Goal: Task Accomplishment & Management: Use online tool/utility

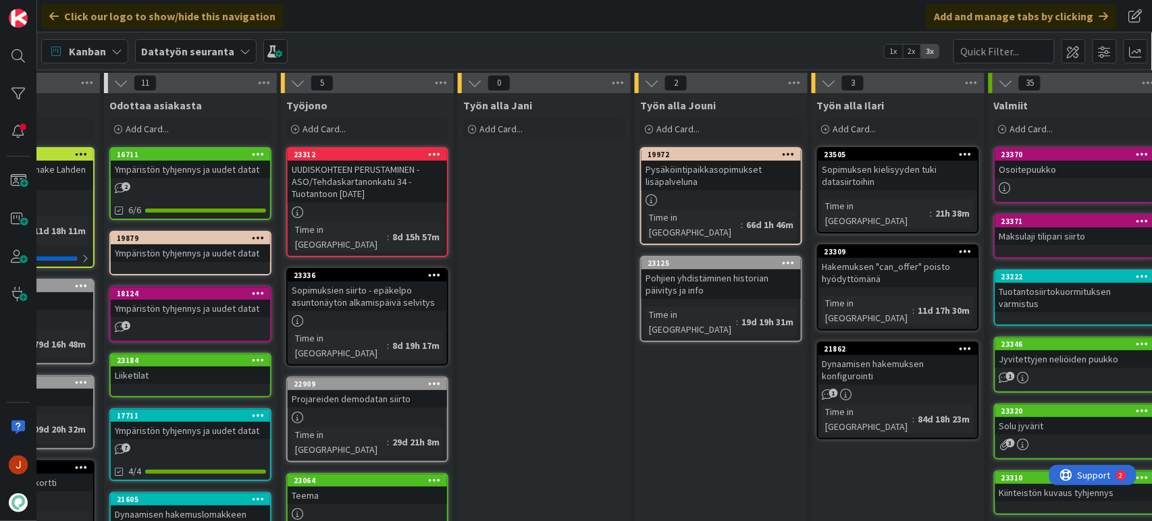
scroll to position [0, 115]
click at [756, 127] on div "Add Card..." at bounding box center [721, 129] width 162 height 20
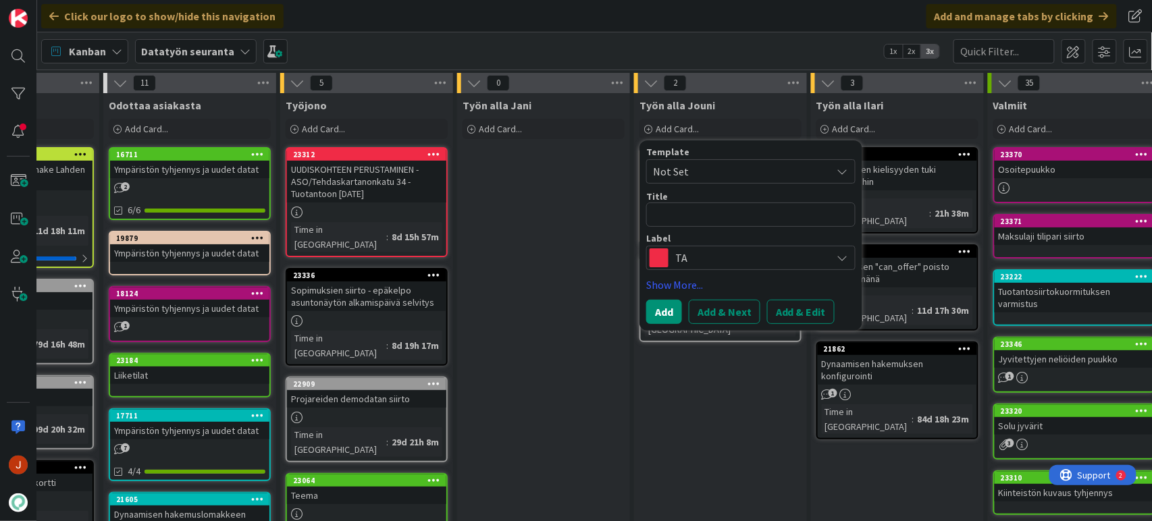
click at [740, 263] on span "TA" at bounding box center [750, 258] width 150 height 19
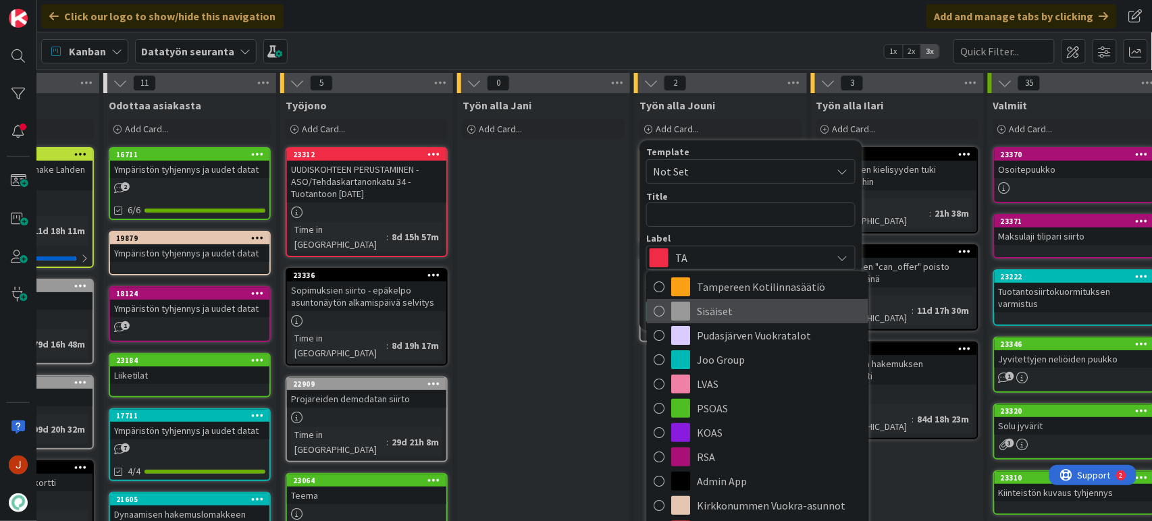
scroll to position [108, 0]
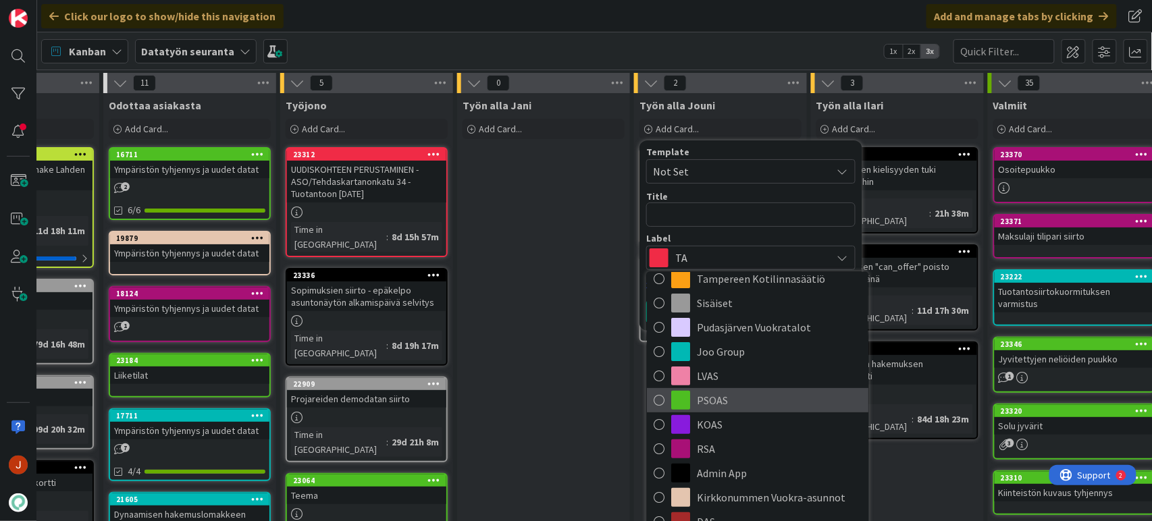
click at [767, 401] on span "PSOAS" at bounding box center [779, 400] width 165 height 20
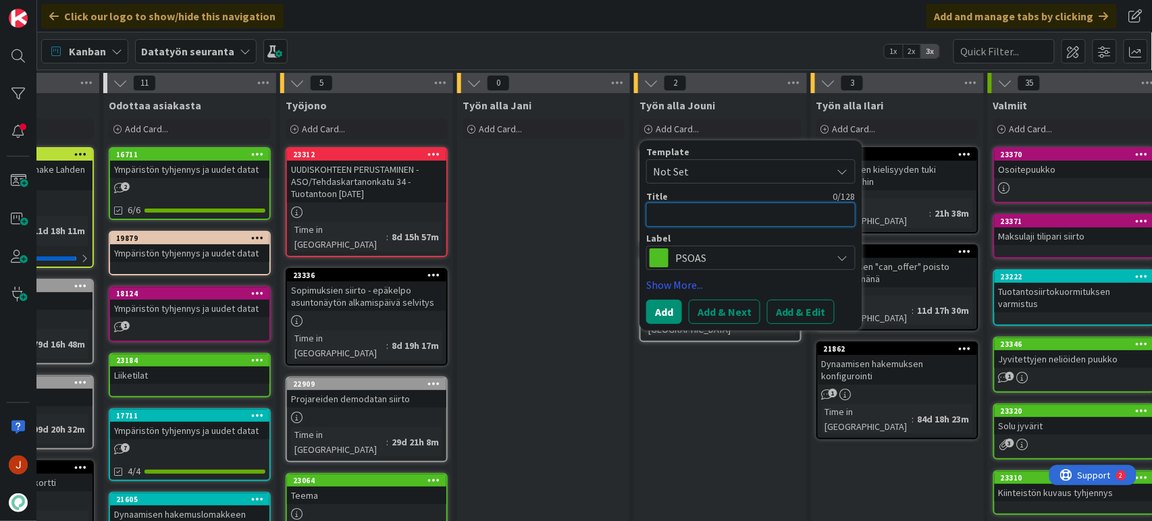
click at [741, 225] on textarea at bounding box center [750, 215] width 209 height 24
type textarea "x"
type textarea "P"
type textarea "x"
type textarea "Puh"
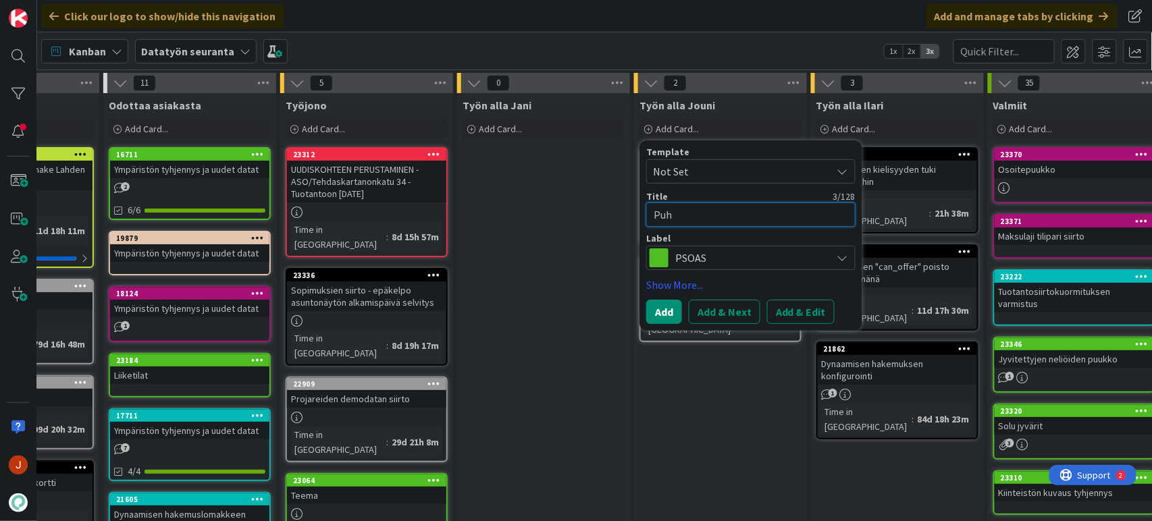
type textarea "x"
type textarea "Puhel"
type textarea "x"
type textarea "Puheli"
type textarea "x"
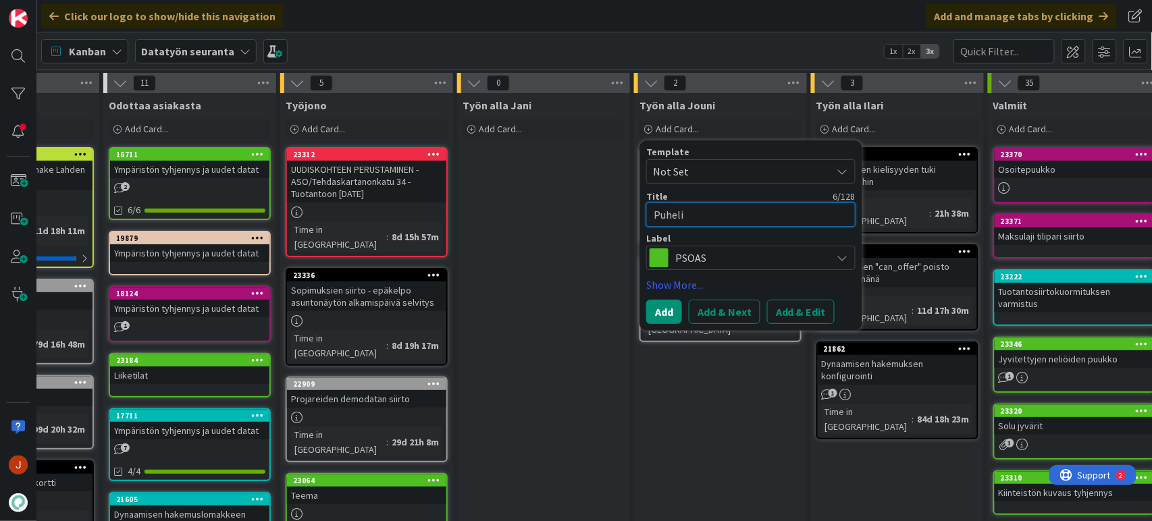
type textarea "Puhelin"
type textarea "x"
type textarea "Puhelinn"
type textarea "x"
type textarea "Puhelinnu"
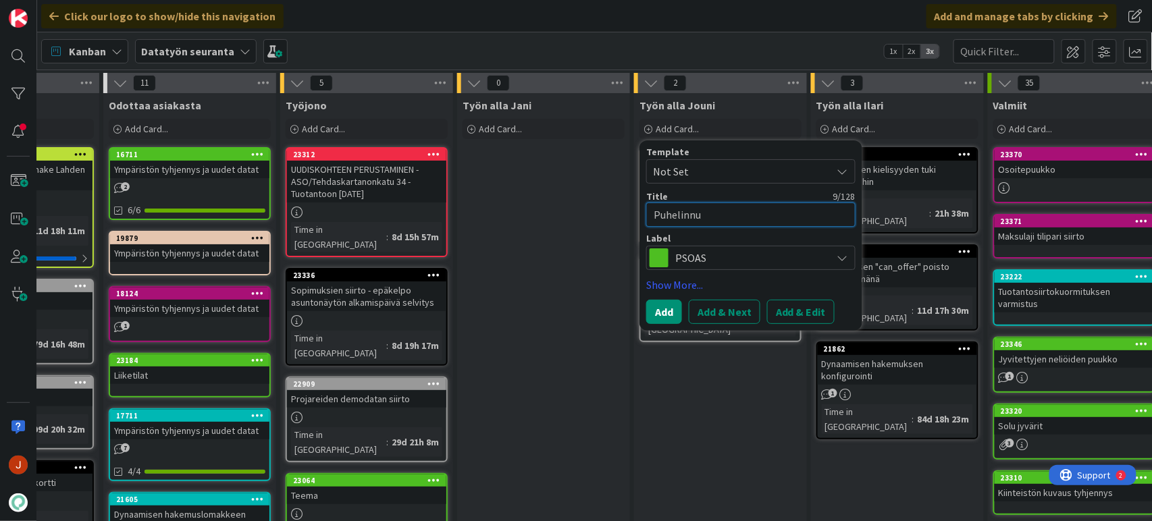
type textarea "x"
type textarea "Puhelinnum"
type textarea "x"
type textarea "Puhelinnume"
type textarea "x"
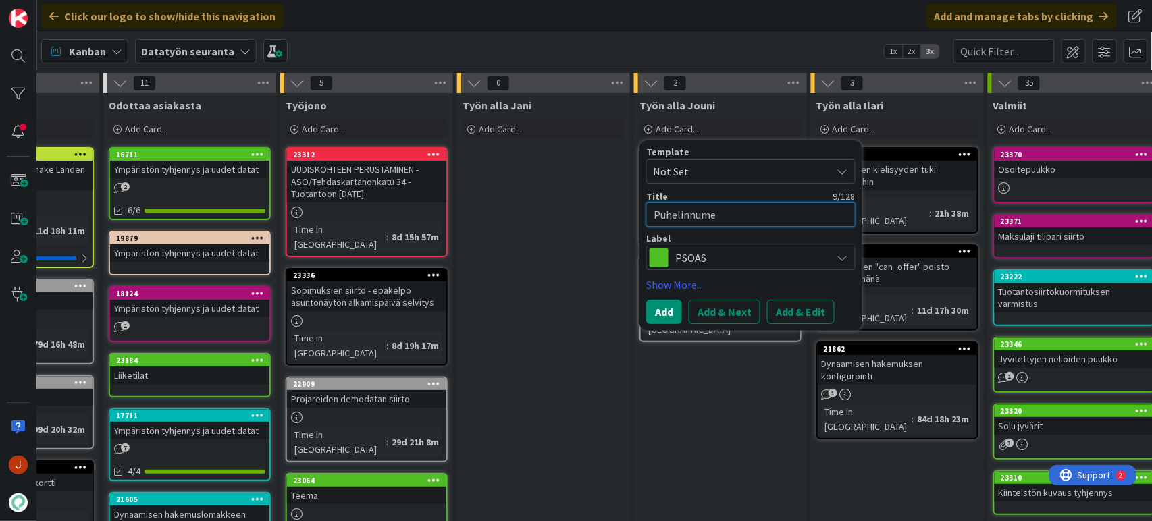
type textarea "Puhelinnumer"
type textarea "x"
type textarea "Puhelinnumeroi"
type textarea "x"
type textarea "Puhelinnumeroid"
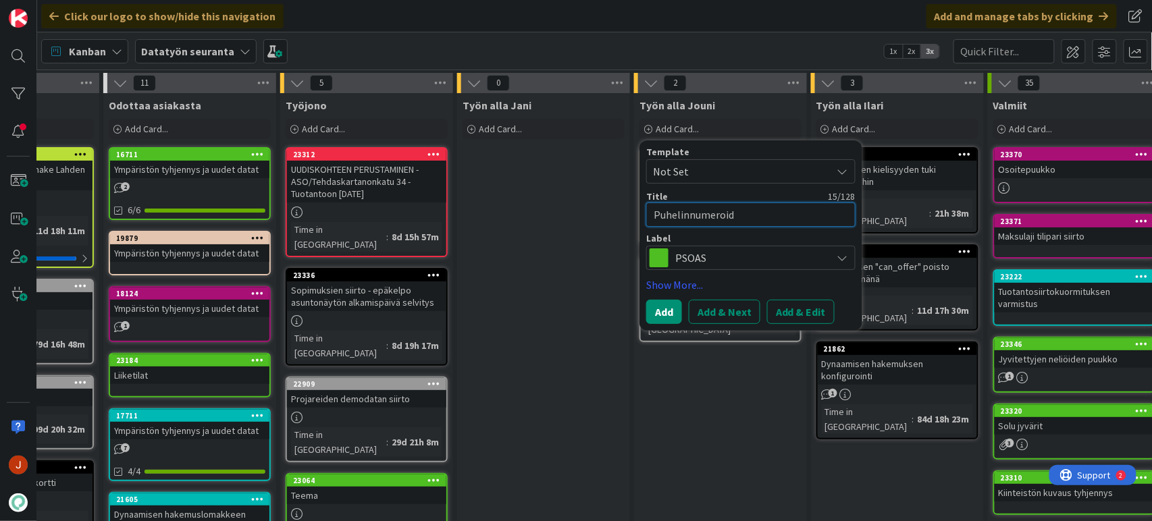
type textarea "x"
type textarea "Puhelinnumeroide"
type textarea "x"
type textarea "Puhelinnumeroiden"
type textarea "x"
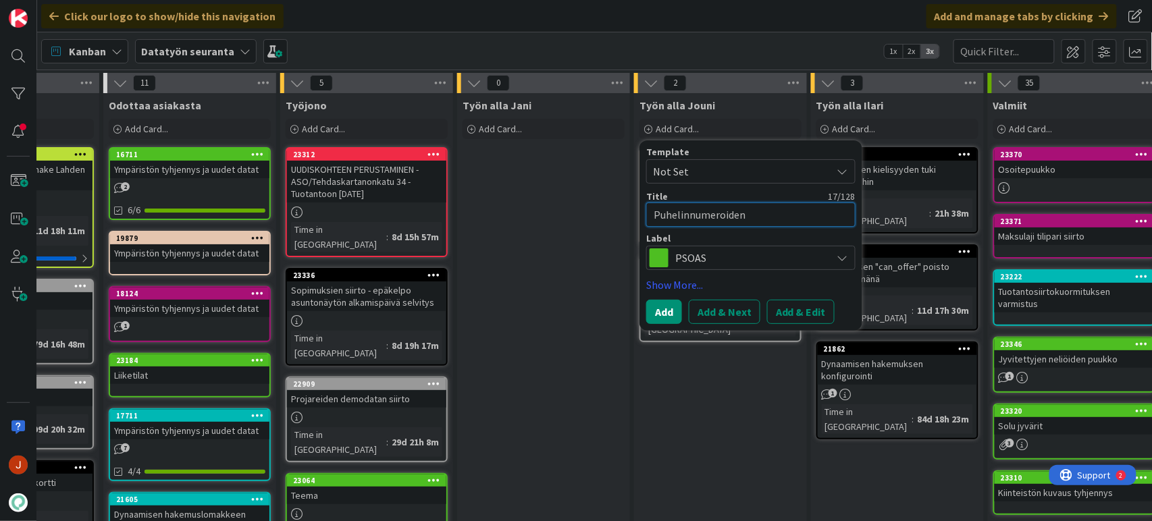
type textarea "Puhelinnumeroiden"
type textarea "x"
type textarea "Puhelinnumeroiden p"
type textarea "x"
type textarea "Puhelinnumeroiden pu"
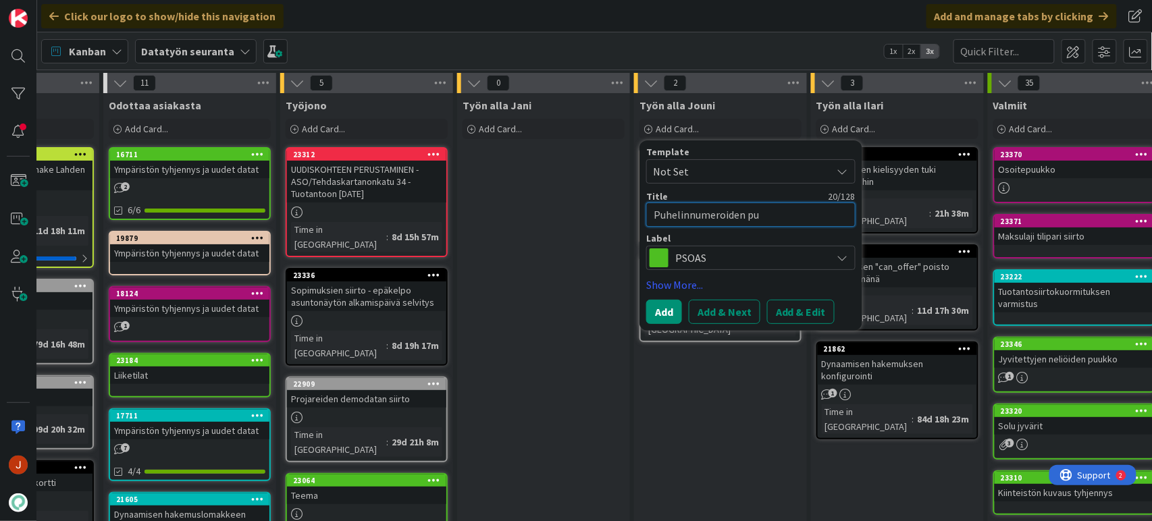
type textarea "x"
type textarea "Puhelinnumeroiden puu"
type textarea "x"
type textarea "Puhelinnumeroiden puuk"
type textarea "x"
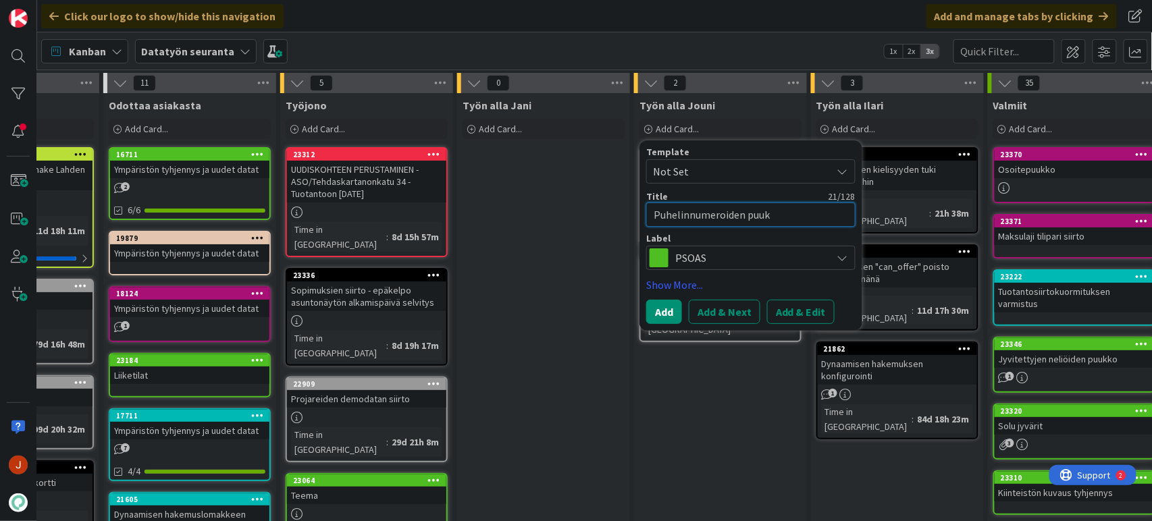
type textarea "Puhelinnumeroiden puukk"
type textarea "x"
type textarea "Puhelinnumeroiden puukko"
